Goal: Task Accomplishment & Management: Manage account settings

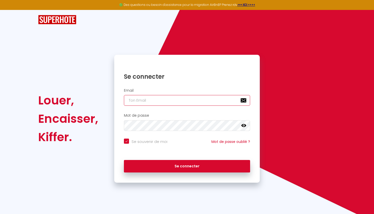
type input "[EMAIL_ADDRESS][DOMAIN_NAME]"
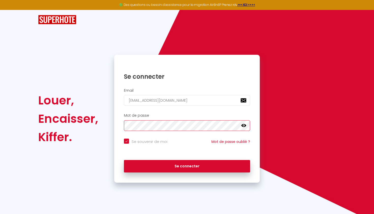
click at [187, 165] on button "Se connecter" at bounding box center [187, 166] width 126 height 13
checkbox input "true"
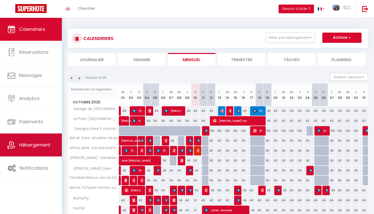
click at [44, 141] on link "Hébergement" at bounding box center [31, 144] width 62 height 23
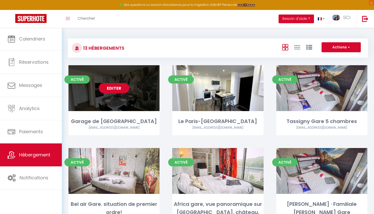
click at [119, 90] on link "Editer" at bounding box center [114, 88] width 31 height 10
select select "3"
select select "2"
select select "1"
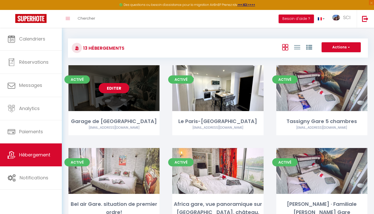
select select
select select "28"
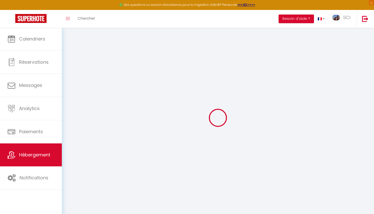
select select
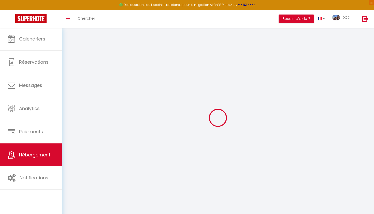
select select
checkbox input "false"
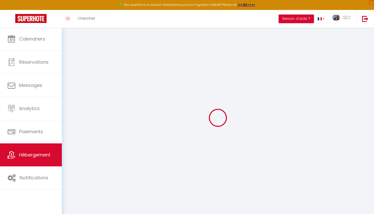
select select
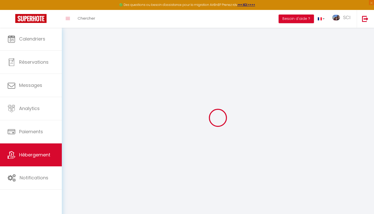
select select
checkbox input "false"
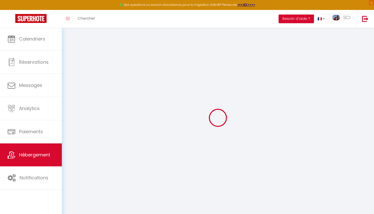
checkbox input "false"
select select
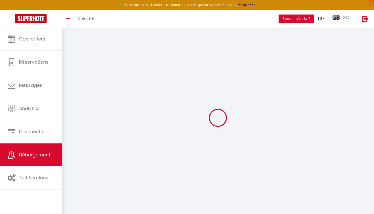
select select
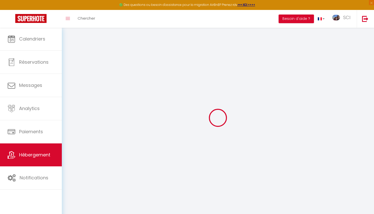
checkbox input "false"
select select
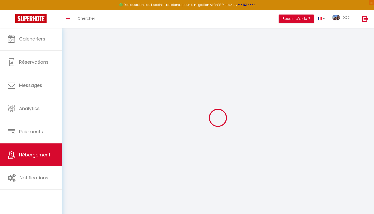
select select
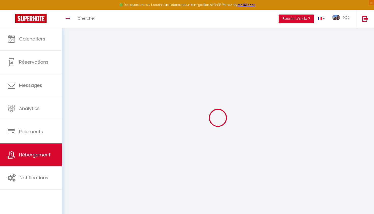
select select
checkbox input "false"
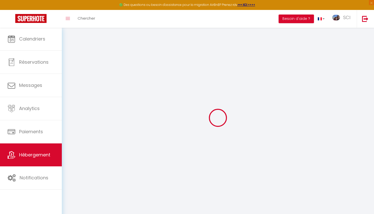
checkbox input "false"
select select
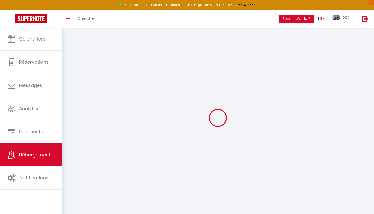
select select
checkbox input "false"
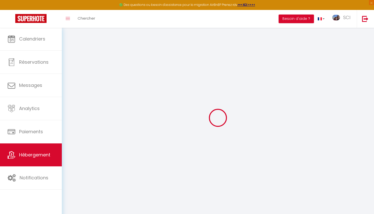
checkbox input "false"
select select
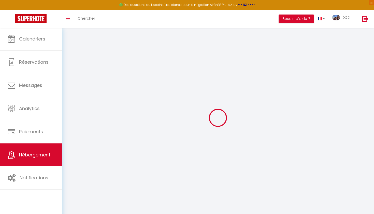
select select
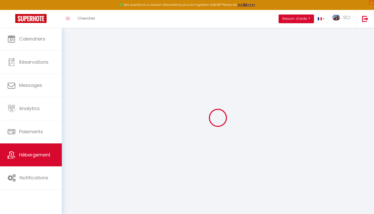
select select
checkbox input "false"
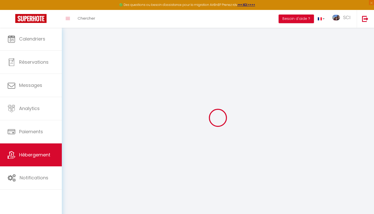
select select
type input "Garage de [GEOGRAPHIC_DATA]"
type input "Careal"
type input "49"
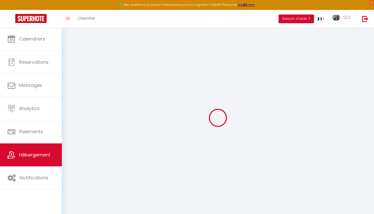
type input "15"
select select
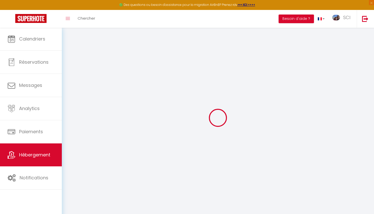
select select
type input "7 Faubourg de [GEOGRAPHIC_DATA]"
type input "88000"
type input "Épinal"
type input "[EMAIL_ADDRESS][DOMAIN_NAME]"
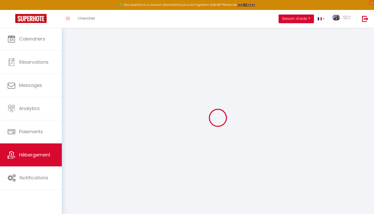
select select "7189"
checkbox input "true"
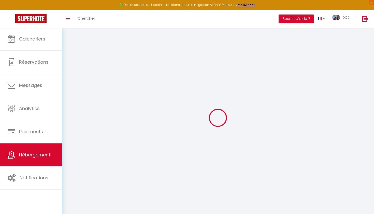
type input "0"
select select
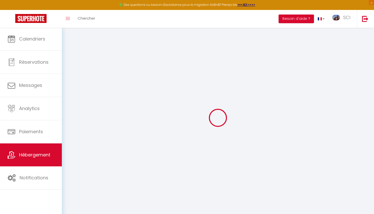
select select
checkbox input "true"
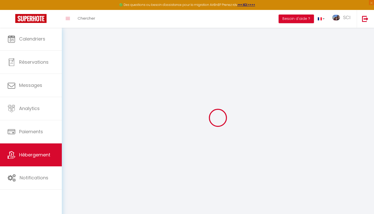
checkbox input "true"
select select
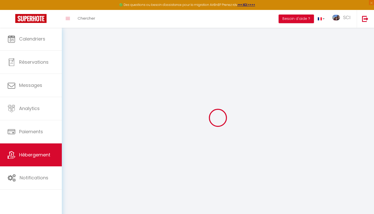
select select
checkbox input "true"
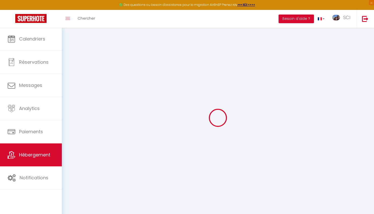
checkbox input "true"
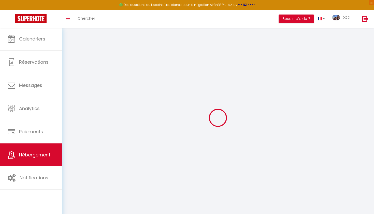
checkbox input "true"
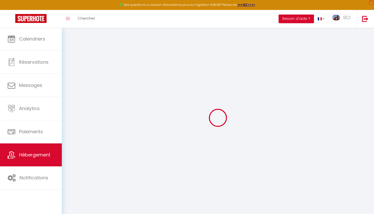
select select "15:00"
select select
select select "11:00"
select select "30"
select select "120"
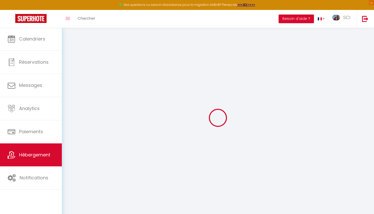
select select
checkbox input "true"
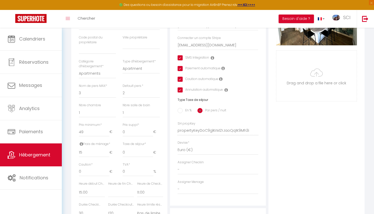
scroll to position [137, 0]
type input "-1"
select select
checkbox input "true"
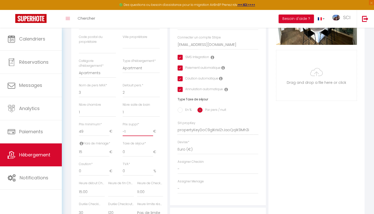
checkbox input "true"
click at [151, 130] on input "-1" at bounding box center [138, 131] width 31 height 9
type input "0"
select select
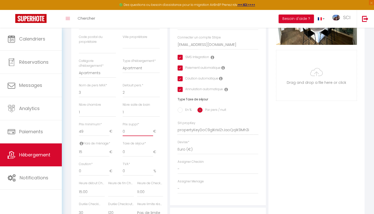
checkbox input "true"
click at [151, 127] on input "0" at bounding box center [138, 131] width 31 height 9
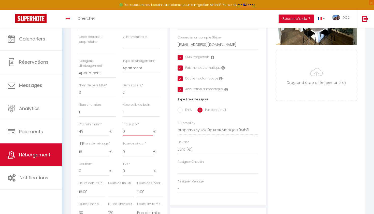
type input "1"
select select
checkbox input "true"
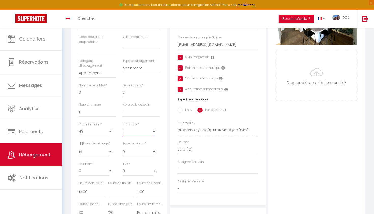
checkbox input "true"
click at [151, 127] on input "1" at bounding box center [138, 131] width 31 height 9
type input "2"
select select
checkbox input "true"
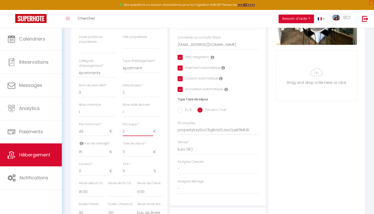
checkbox input "true"
click at [151, 127] on input "2" at bounding box center [138, 131] width 31 height 9
type input "3"
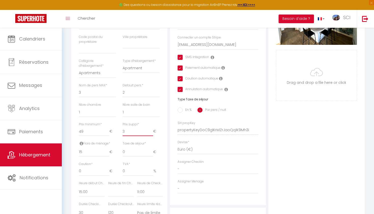
select select
checkbox input "true"
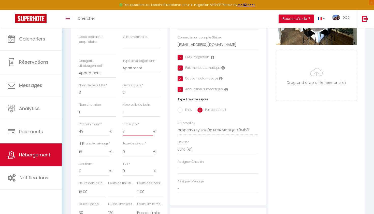
click at [151, 127] on input "3" at bounding box center [138, 131] width 31 height 9
type input "4"
select select
checkbox input "true"
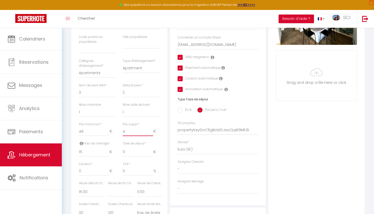
checkbox input "true"
click at [151, 128] on input "4" at bounding box center [138, 131] width 31 height 9
type input "5"
select select
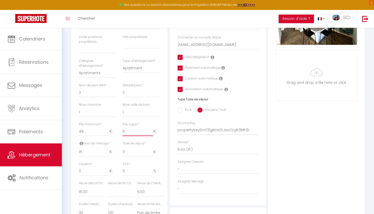
checkbox input "true"
click at [151, 128] on input "5" at bounding box center [138, 131] width 31 height 9
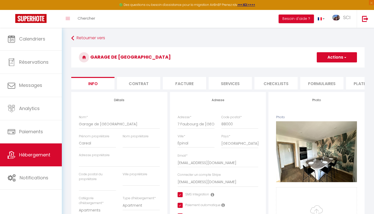
scroll to position [0, 0]
click at [323, 58] on button "Actions" at bounding box center [337, 57] width 40 height 10
click at [320, 66] on input "Enregistrer" at bounding box center [316, 68] width 19 height 5
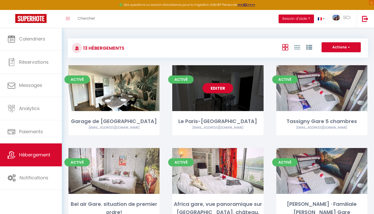
click at [227, 89] on link "Editer" at bounding box center [218, 88] width 31 height 10
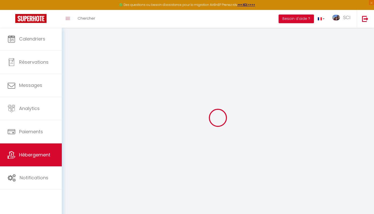
select select
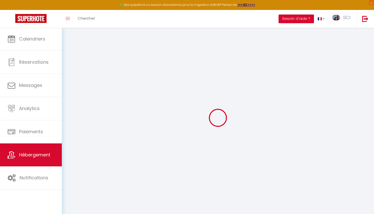
select select
checkbox input "false"
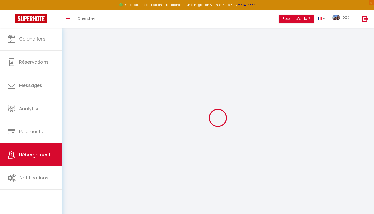
select select
type input "Le Paris-[GEOGRAPHIC_DATA]"
type input "Careal"
select select "5"
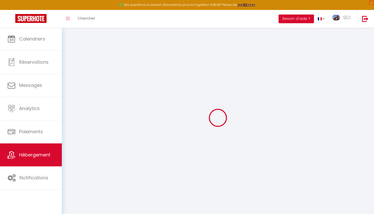
select select "2"
type input "54"
type input "15"
select select
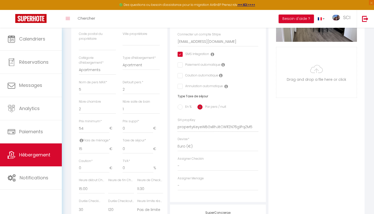
scroll to position [141, 0]
click at [152, 124] on input "1" at bounding box center [138, 127] width 31 height 9
click at [152, 124] on input "2" at bounding box center [138, 127] width 31 height 9
click at [152, 124] on input "3" at bounding box center [138, 127] width 31 height 9
click at [152, 124] on input "4" at bounding box center [138, 127] width 31 height 9
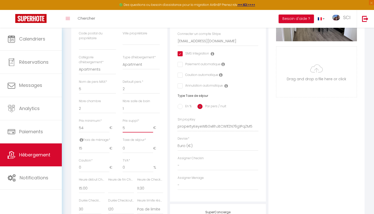
click at [152, 124] on input "5" at bounding box center [138, 127] width 31 height 9
click at [152, 124] on input "6" at bounding box center [138, 127] width 31 height 9
click at [152, 124] on input "7" at bounding box center [138, 127] width 31 height 9
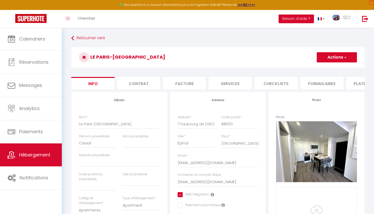
scroll to position [0, 0]
click at [332, 56] on button "Actions" at bounding box center [337, 57] width 40 height 10
click at [326, 67] on input "Enregistrer" at bounding box center [316, 68] width 19 height 5
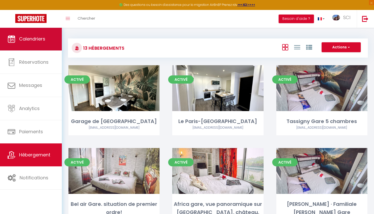
click at [37, 35] on link "Calendriers" at bounding box center [31, 38] width 62 height 23
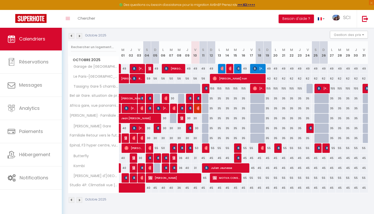
scroll to position [52, 0]
click at [197, 189] on div "45" at bounding box center [195, 187] width 8 height 9
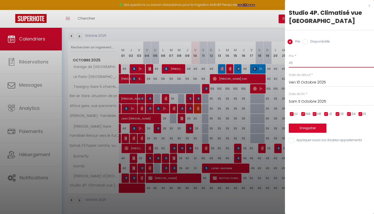
click at [299, 62] on input "45" at bounding box center [331, 62] width 85 height 9
click at [315, 129] on button "Enregistrer" at bounding box center [308, 127] width 38 height 9
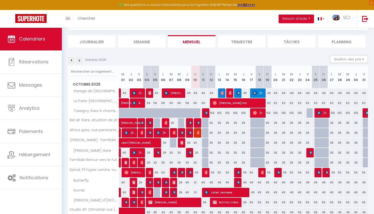
scroll to position [0, 0]
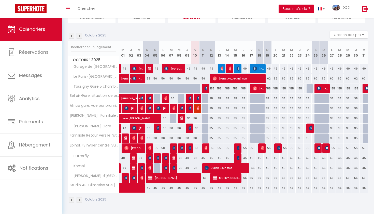
scroll to position [42, 0]
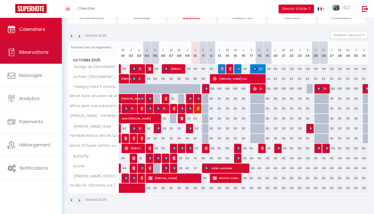
click at [40, 54] on span "Réservations" at bounding box center [34, 52] width 30 height 6
select select "not_cancelled"
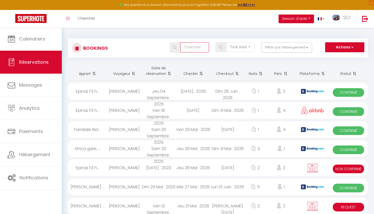
click at [195, 44] on input "text" at bounding box center [194, 47] width 28 height 10
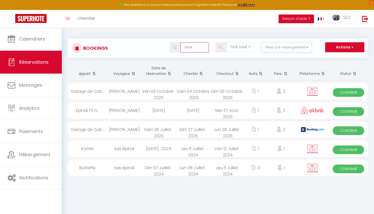
type input "aloe"
click at [231, 90] on div "Dim 05 Octobre . 2025" at bounding box center [227, 91] width 35 height 17
select select "OK"
select select "KO"
select select "0"
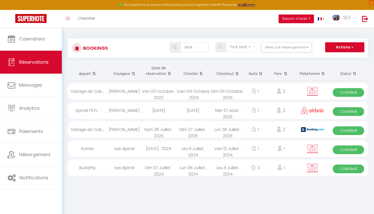
select select "0"
select select "1"
select select
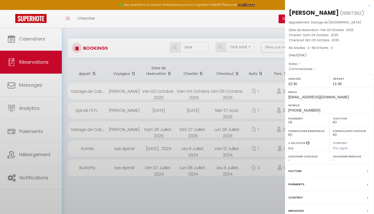
select select "50832"
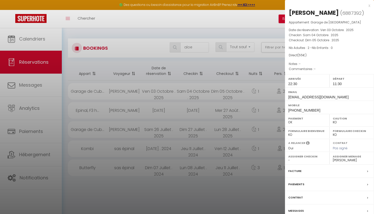
click at [294, 181] on label "Paiements" at bounding box center [296, 183] width 16 height 5
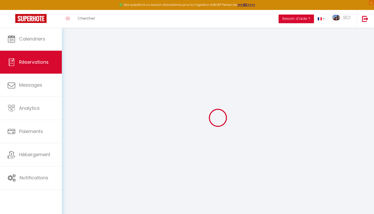
select select
checkbox input "false"
select select
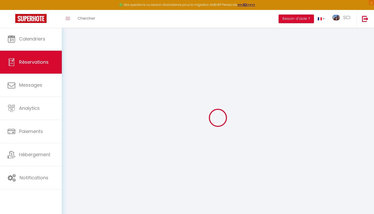
checkbox input "false"
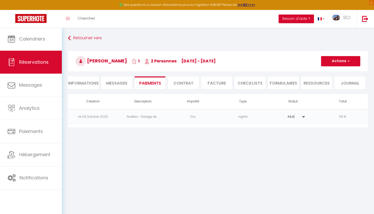
click at [92, 80] on li "Informations" at bounding box center [83, 82] width 31 height 12
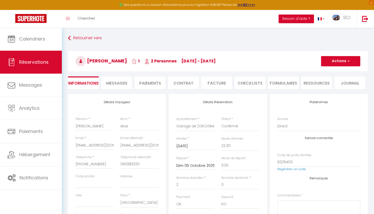
click at [347, 60] on span "button" at bounding box center [347, 61] width 3 height 5
click at [332, 80] on link "Dupliquer" at bounding box center [336, 79] width 40 height 7
select select
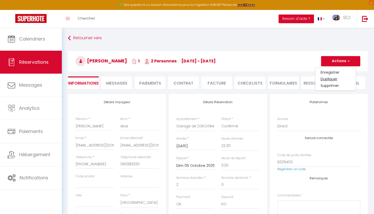
select select
checkbox input "false"
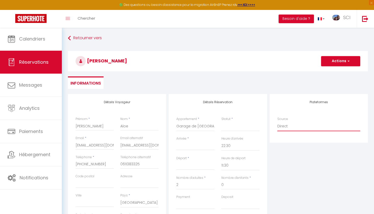
select select "2"
select select
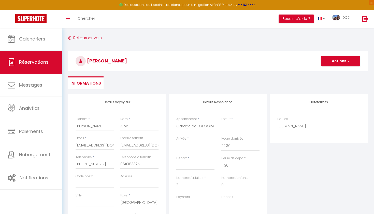
checkbox input "false"
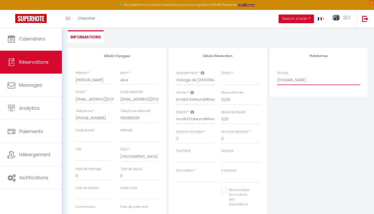
scroll to position [47, 0]
select select "54"
select select
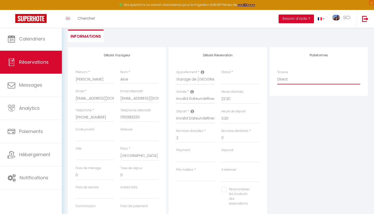
select select
checkbox input "false"
click at [193, 169] on label "Prix nuitées" at bounding box center [184, 169] width 17 height 5
click at [193, 172] on input "Prix nuitées" at bounding box center [195, 176] width 38 height 9
type input "5"
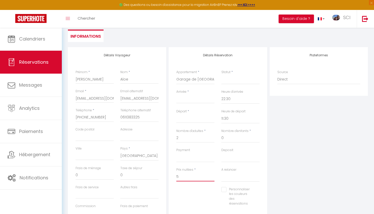
select select
checkbox input "false"
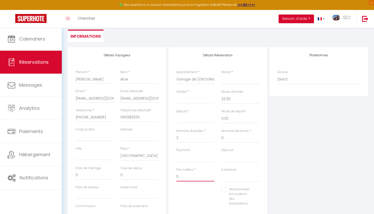
type input "55"
select select
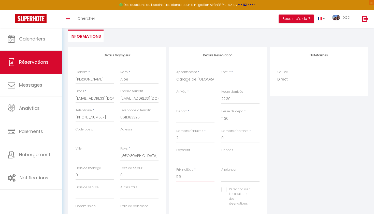
checkbox input "false"
type input "55"
click at [205, 194] on div "Personnaliser les couleurs des réservations #D7092E" at bounding box center [218, 199] width 90 height 24
click at [234, 71] on div "Statut * Confirmé Non Confirmé Annulé Annulé par le voyageur No Show Request" at bounding box center [240, 77] width 38 height 15
select select "2"
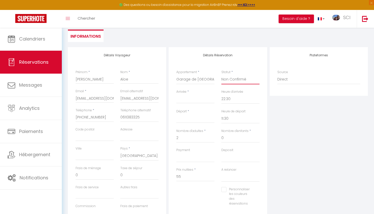
select select
checkbox input "false"
click at [198, 96] on input "Arrivée" at bounding box center [195, 99] width 38 height 7
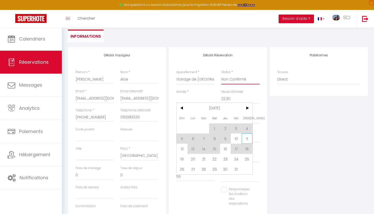
click at [249, 137] on span "11" at bounding box center [247, 138] width 11 height 10
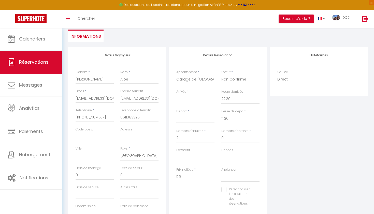
select select
checkbox input "false"
type input "Sam 11 Octobre 2025"
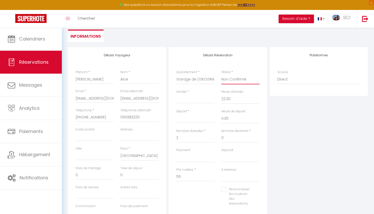
type input "Dim 12 Octobre 2025"
click at [195, 117] on input "Dim 12 Octobre 2025" at bounding box center [195, 119] width 38 height 7
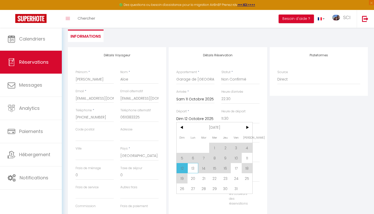
click at [192, 168] on span "13" at bounding box center [193, 168] width 11 height 10
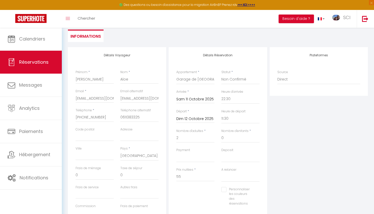
type input "15"
select select
type input "98"
select select
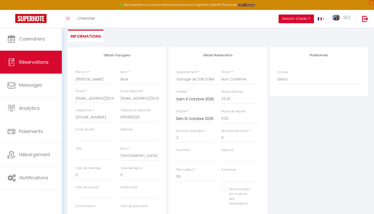
checkbox input "false"
type input "Lun 13 Octobre 2025"
click at [92, 176] on input "15" at bounding box center [95, 174] width 38 height 9
type input "1"
select select
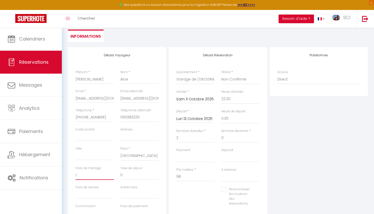
select select
checkbox input "false"
select select
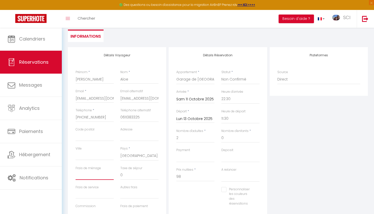
select select
checkbox input "false"
click at [186, 175] on input "98" at bounding box center [195, 176] width 38 height 9
type input "9"
select select
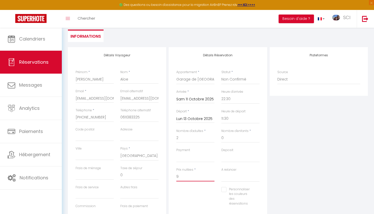
select select
checkbox input "false"
select select
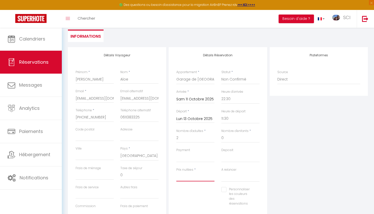
select select
checkbox input "false"
type input "1"
select select
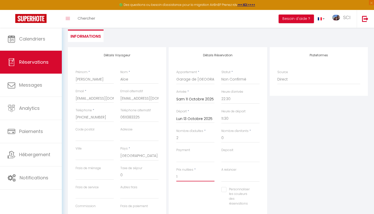
select select
checkbox input "false"
type input "11"
select select
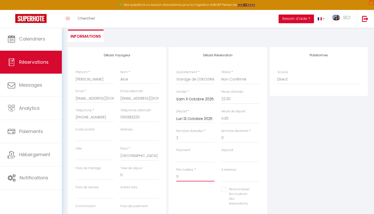
select select
checkbox input "false"
type input "110"
select select
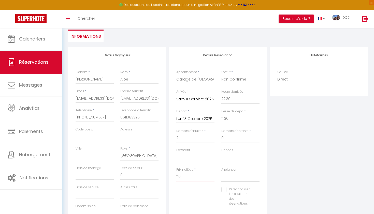
select select
checkbox input "false"
type input "110"
type input "0"
select select
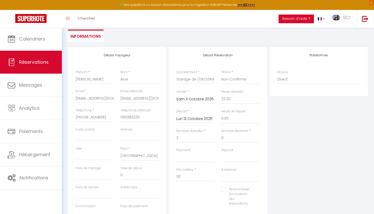
select select
checkbox input "false"
click at [215, 185] on div "Prix nuitées * 110" at bounding box center [195, 177] width 45 height 20
select select "10"
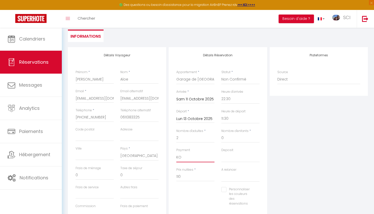
select select
checkbox input "false"
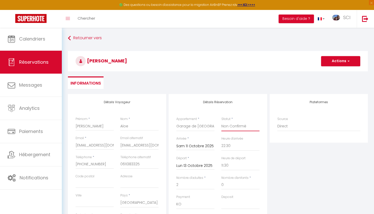
scroll to position [0, 0]
click at [333, 60] on button "Actions" at bounding box center [340, 61] width 39 height 10
click at [328, 71] on link "Enregistrer" at bounding box center [336, 72] width 40 height 7
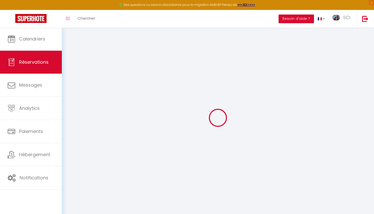
select select "not_cancelled"
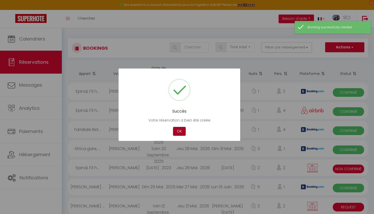
click at [180, 128] on button "OK" at bounding box center [179, 131] width 13 height 9
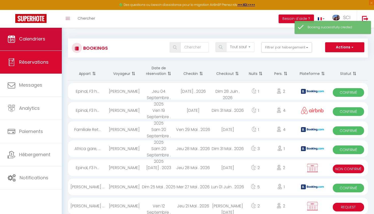
click at [46, 44] on link "Calendriers" at bounding box center [31, 38] width 62 height 23
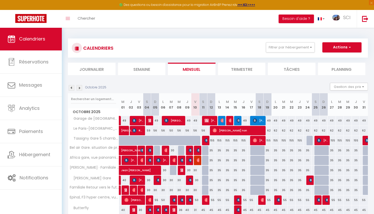
click at [252, 121] on div at bounding box center [254, 121] width 8 height 10
click at [206, 121] on img at bounding box center [207, 120] width 4 height 4
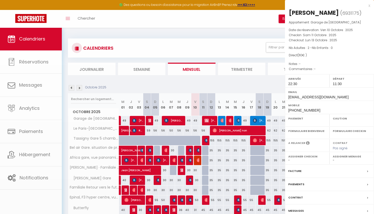
select select "KO"
select select "0"
select select "1"
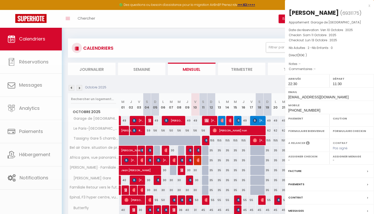
select select
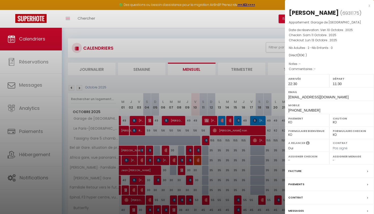
click at [298, 184] on label "Paiements" at bounding box center [296, 183] width 16 height 5
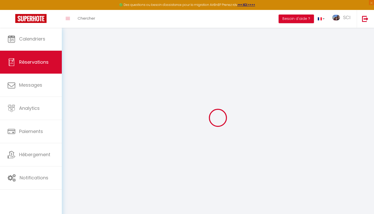
select select "0"
select select
checkbox input "false"
select select
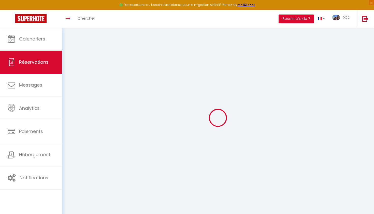
select select
checkbox input "false"
select select
checkbox input "false"
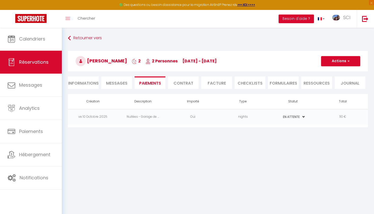
click at [80, 82] on li "Informations" at bounding box center [83, 82] width 31 height 12
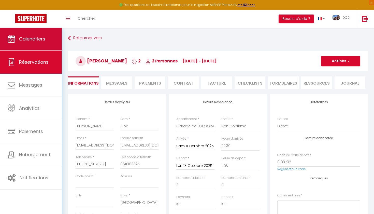
click at [41, 35] on link "Calendriers" at bounding box center [31, 38] width 62 height 23
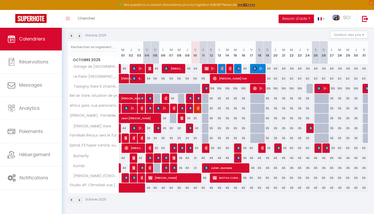
scroll to position [52, 0]
